Goal: Information Seeking & Learning: Learn about a topic

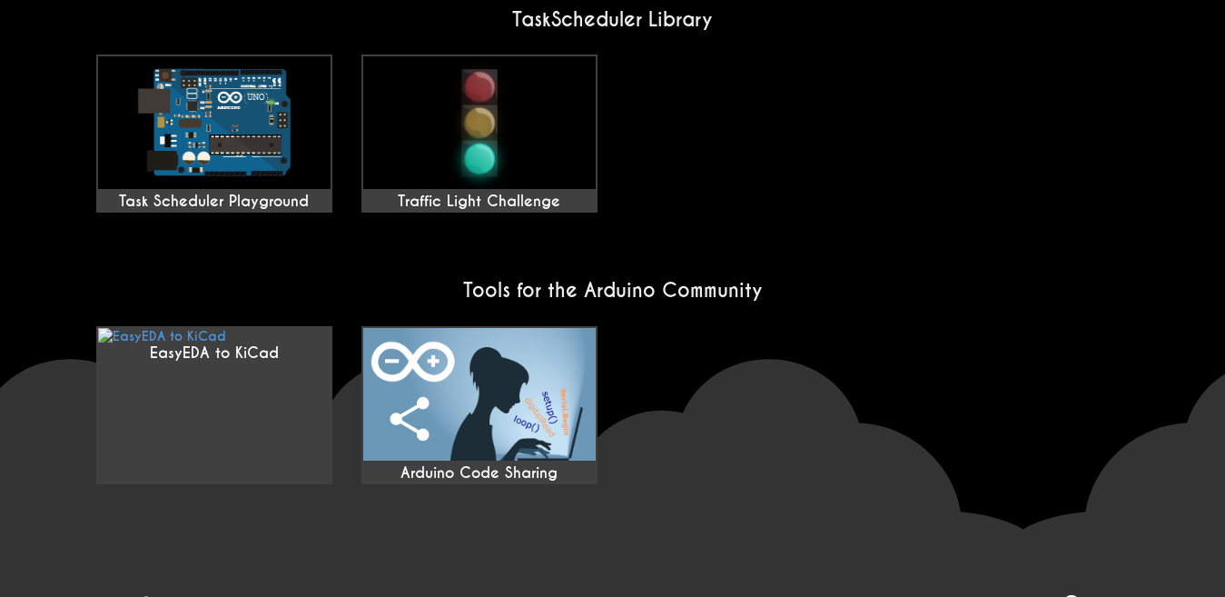
scroll to position [1582, 0]
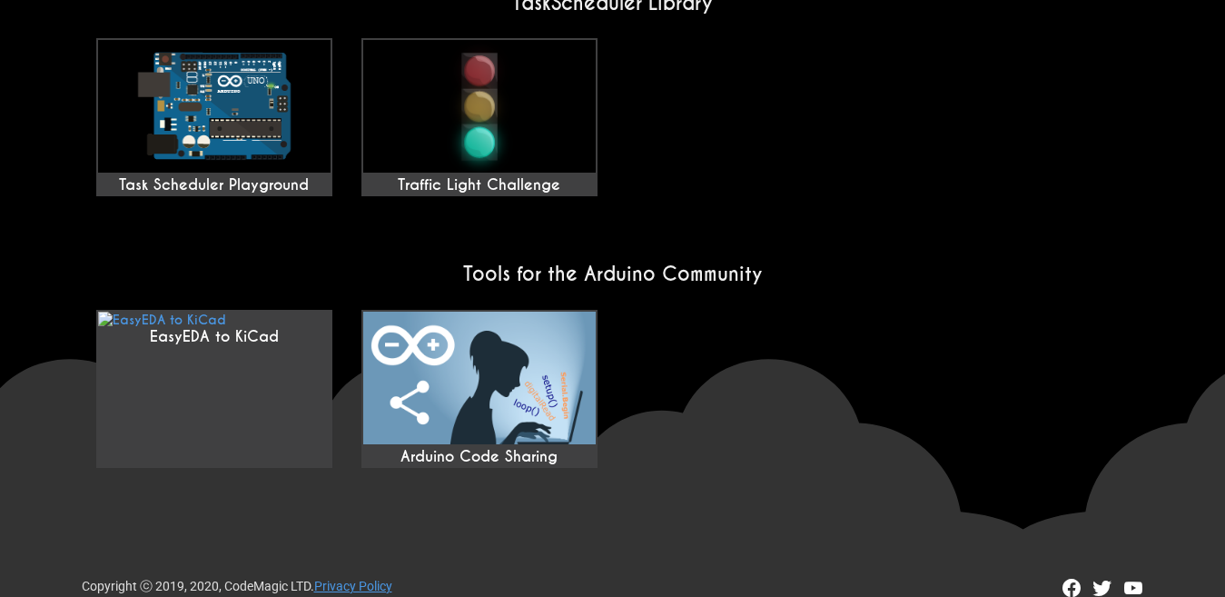
click at [214, 92] on img at bounding box center [214, 106] width 233 height 133
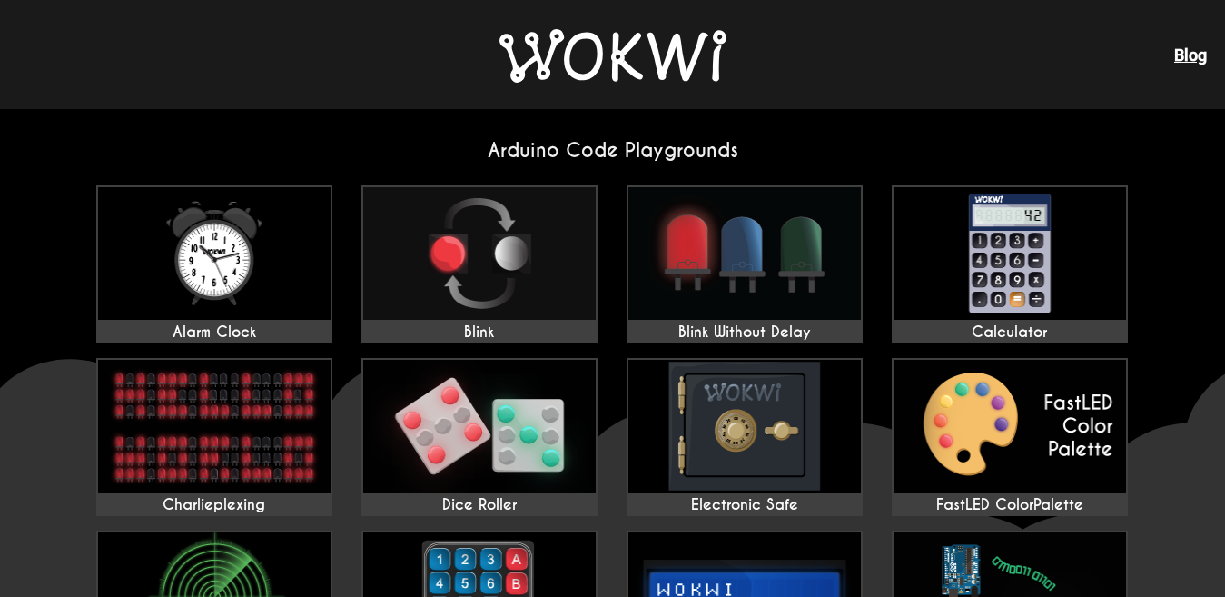
click at [624, 74] on img at bounding box center [613, 56] width 227 height 54
